Goal: Task Accomplishment & Management: Manage account settings

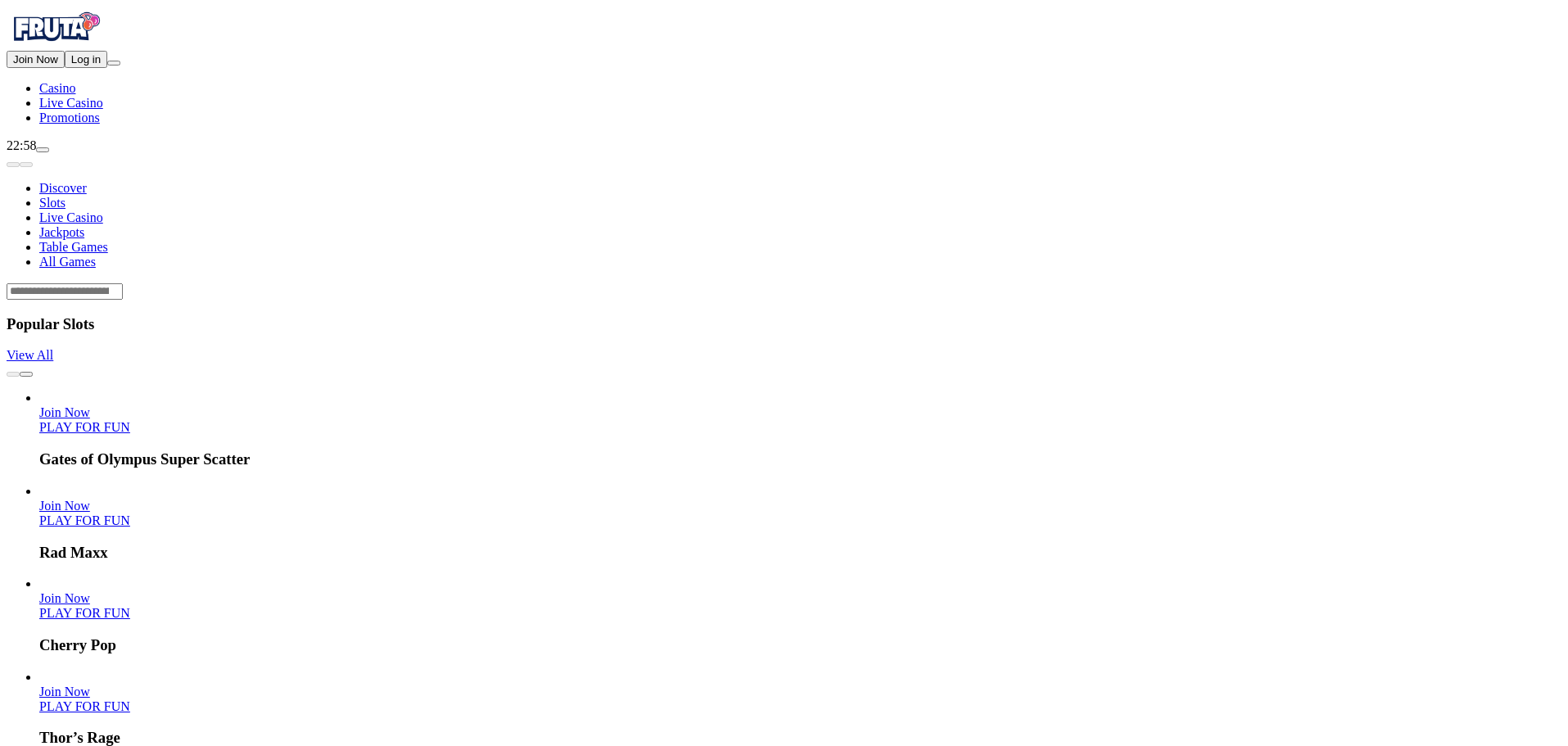
click at [107, 68] on button "Log in" at bounding box center [86, 59] width 43 height 17
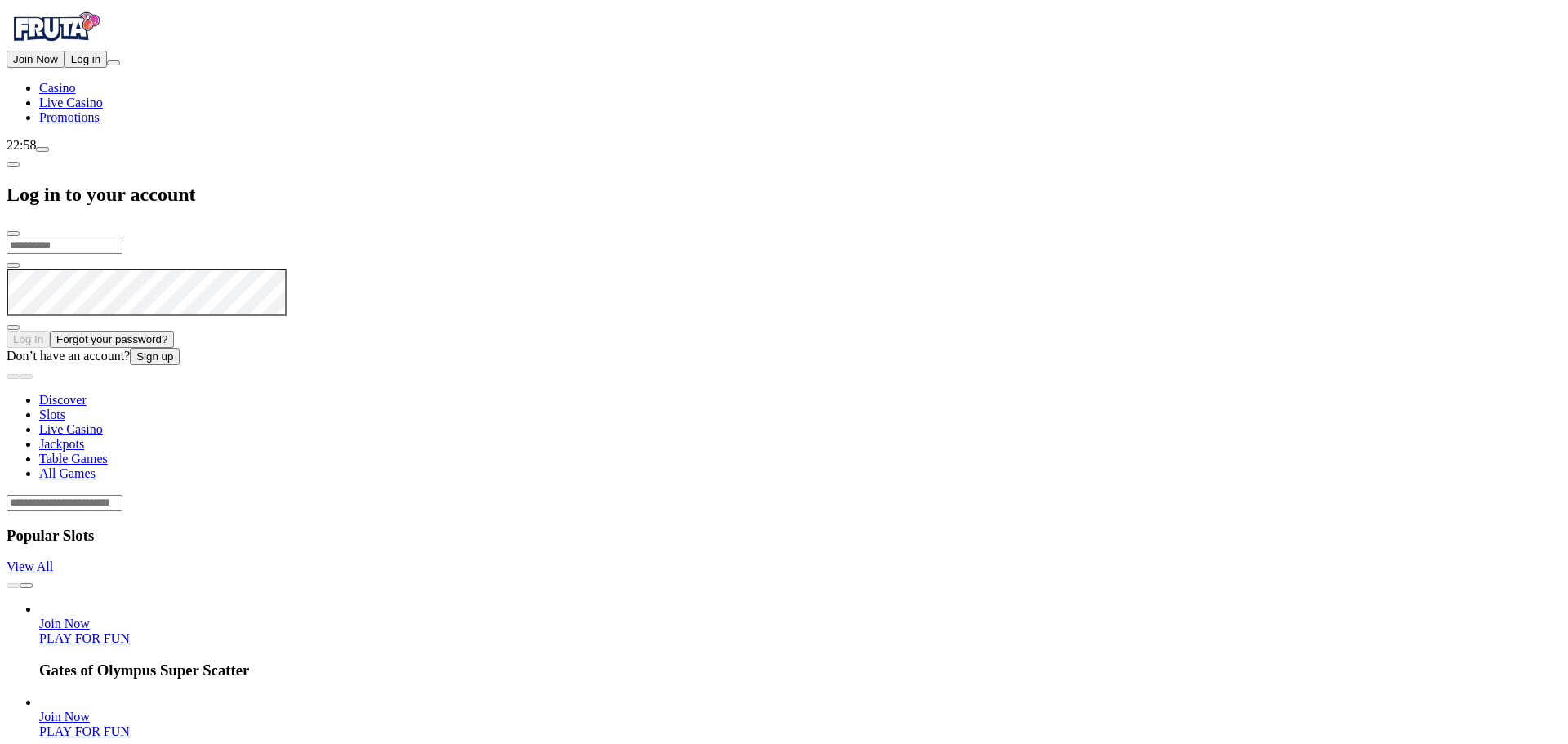
click at [122, 237] on input "email" at bounding box center [64, 245] width 116 height 16
type input "**********"
click at [6, 330] on button "Log In" at bounding box center [27, 338] width 43 height 17
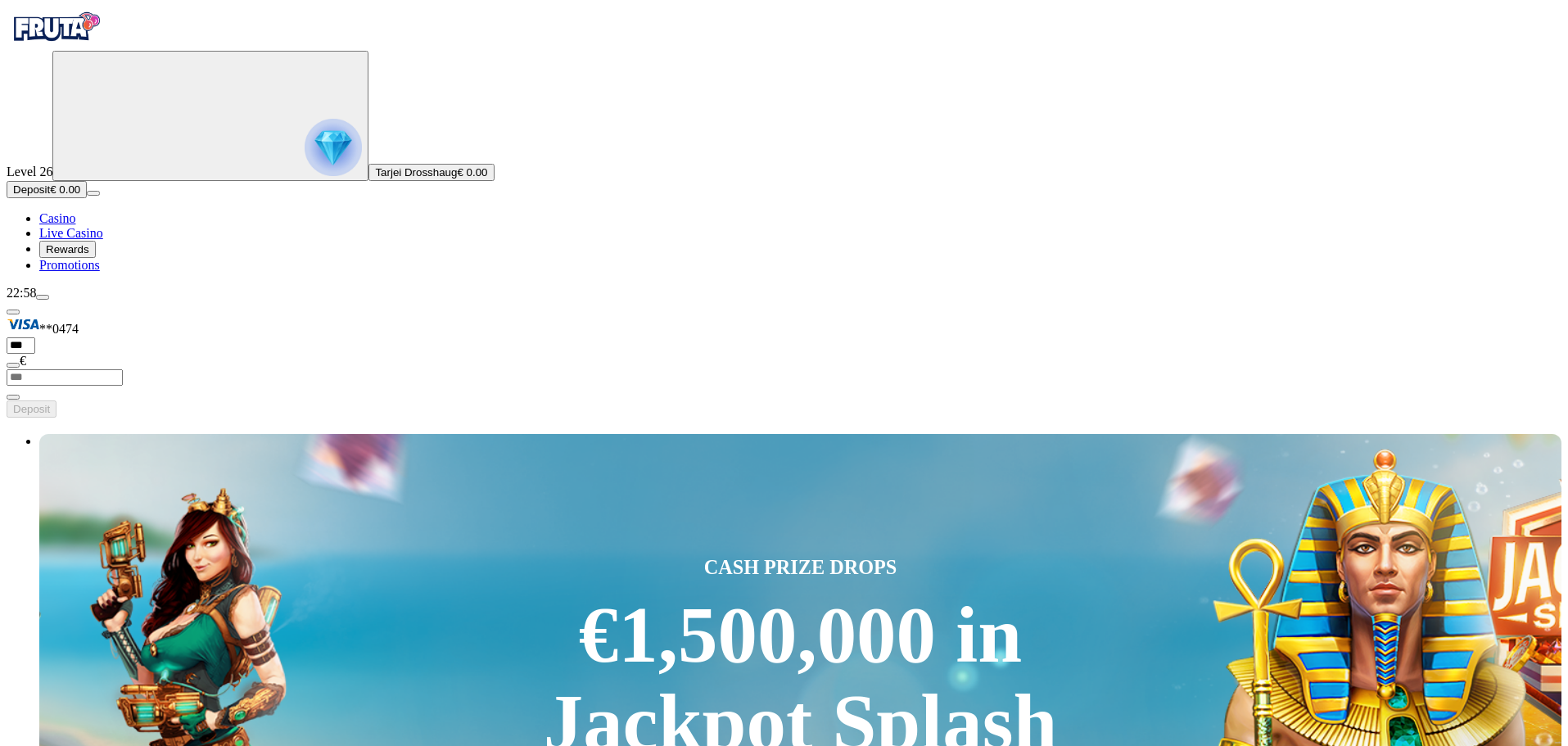
click at [89, 256] on span "Rewards" at bounding box center [67, 250] width 44 height 12
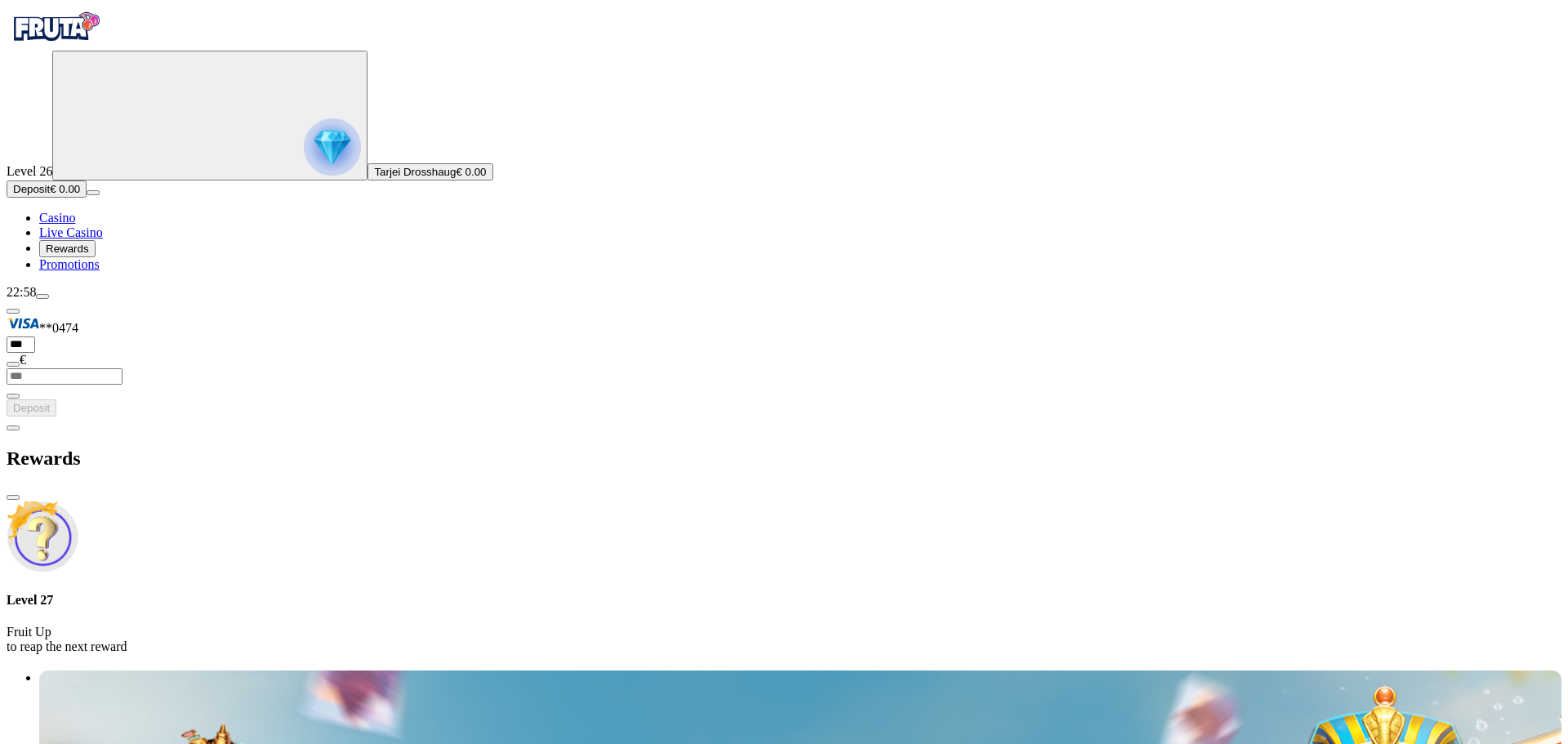
click at [13, 497] on span "close icon" at bounding box center [13, 497] width 0 height 0
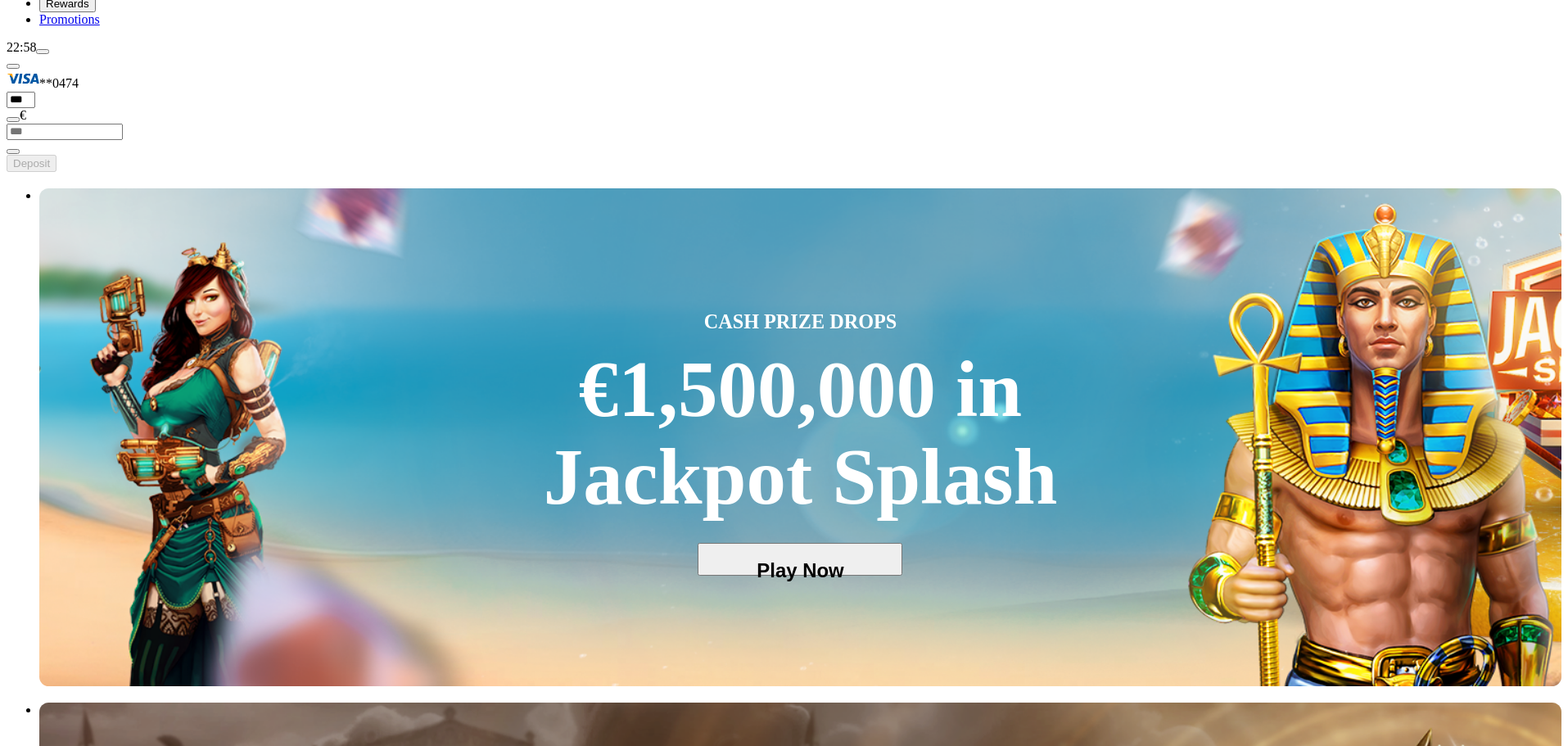
scroll to position [82, 0]
